Goal: Use online tool/utility

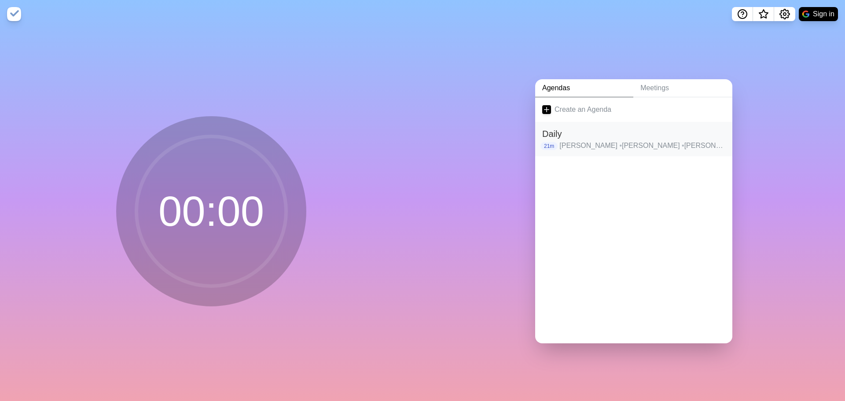
click at [587, 143] on p "[PERSON_NAME] M • Alex B • [PERSON_NAME] • [PERSON_NAME] • Andi • [PERSON_NAME]" at bounding box center [642, 145] width 166 height 11
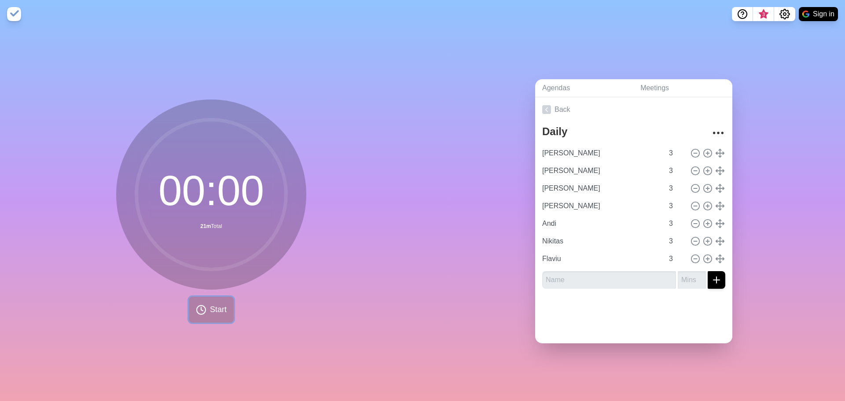
click at [214, 300] on button "Start" at bounding box center [211, 310] width 45 height 26
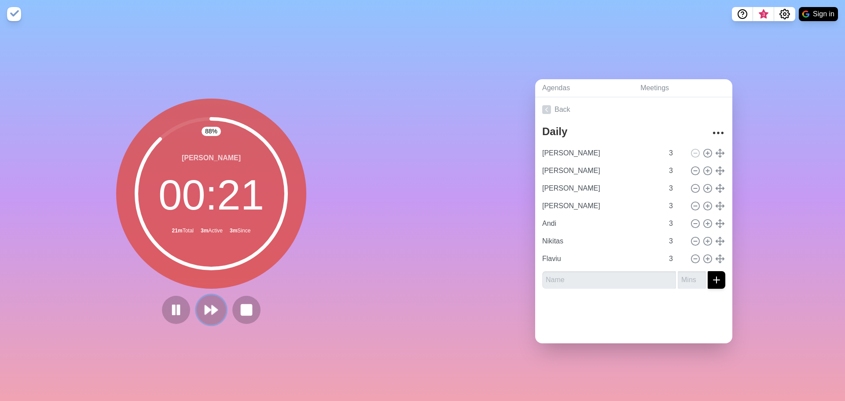
click at [204, 316] on button at bounding box center [210, 309] width 29 height 29
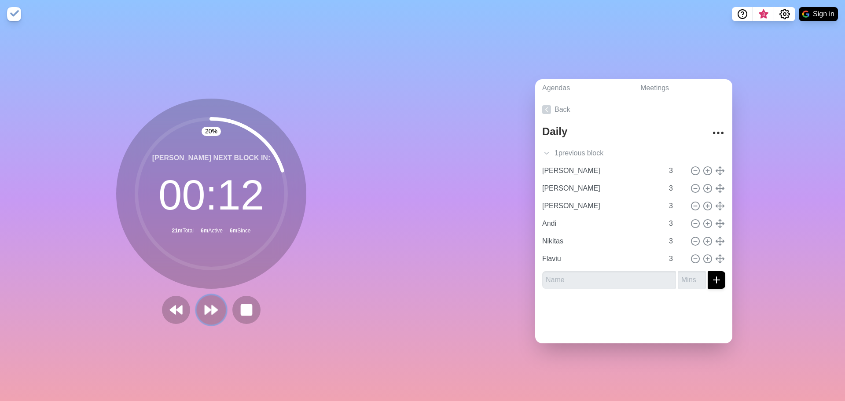
click at [216, 304] on button at bounding box center [210, 309] width 29 height 29
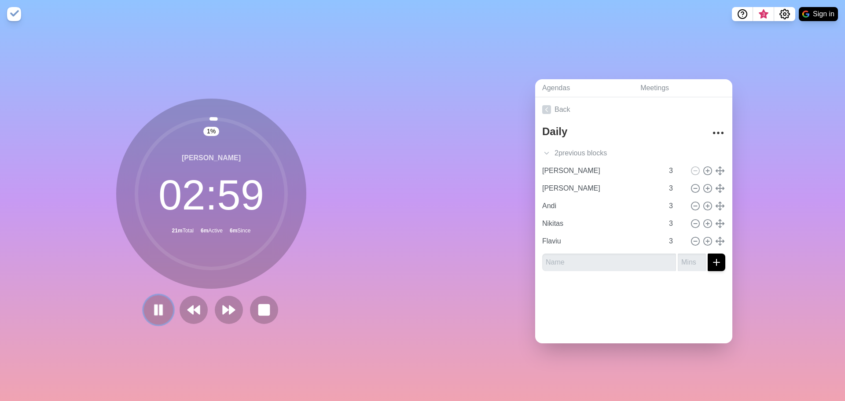
click at [151, 306] on icon at bounding box center [158, 309] width 15 height 15
click at [151, 306] on icon at bounding box center [158, 310] width 14 height 14
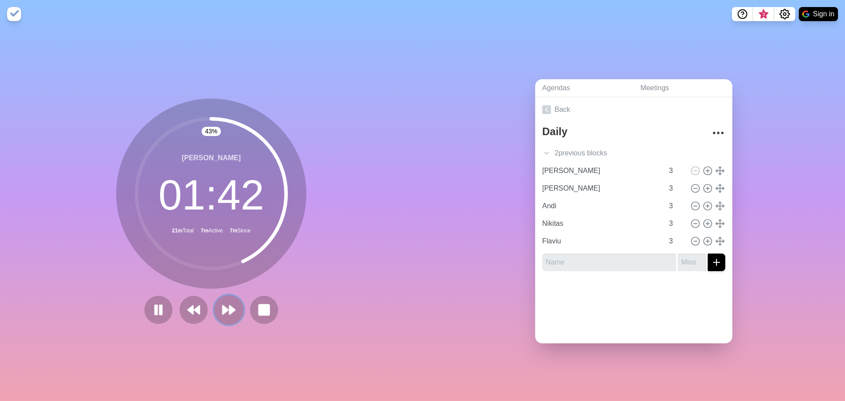
click at [236, 308] on button at bounding box center [228, 309] width 29 height 29
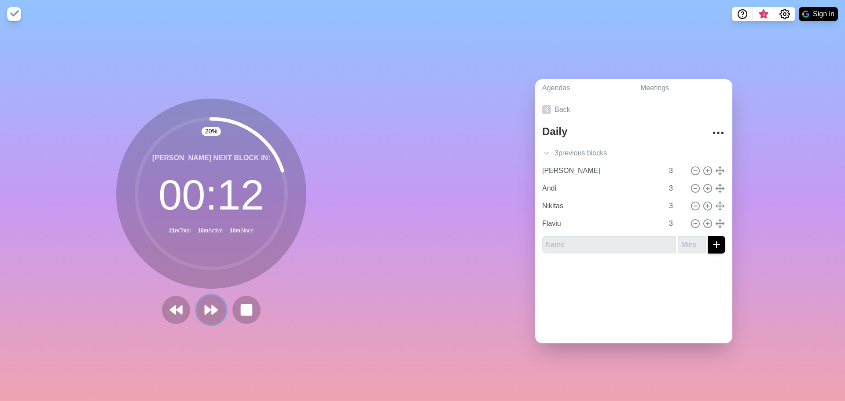
click at [205, 306] on polygon at bounding box center [208, 309] width 6 height 9
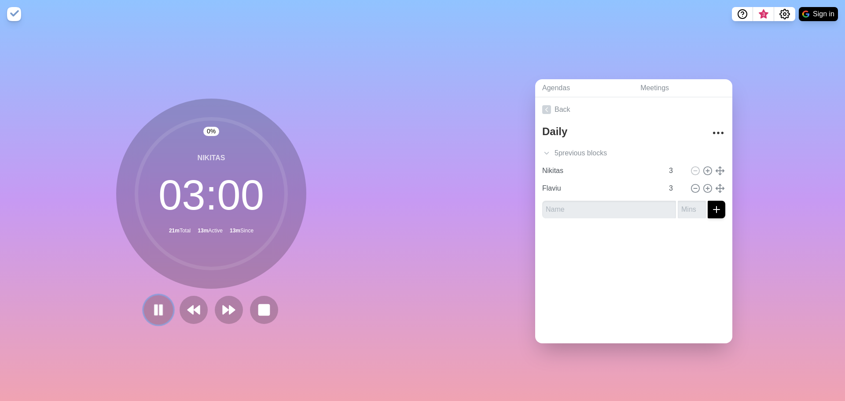
click at [155, 308] on icon at bounding box center [158, 309] width 15 height 15
click at [154, 305] on polygon at bounding box center [158, 309] width 9 height 11
click at [221, 307] on icon at bounding box center [228, 309] width 15 height 15
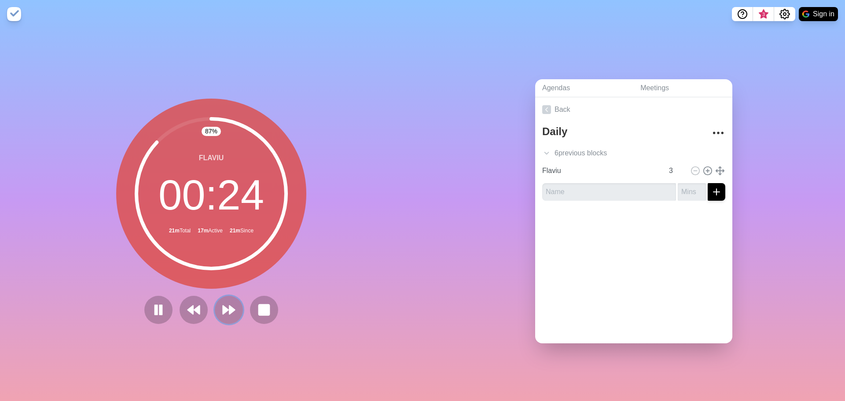
click at [233, 303] on icon at bounding box center [229, 310] width 14 height 14
